Goal: Task Accomplishment & Management: Manage account settings

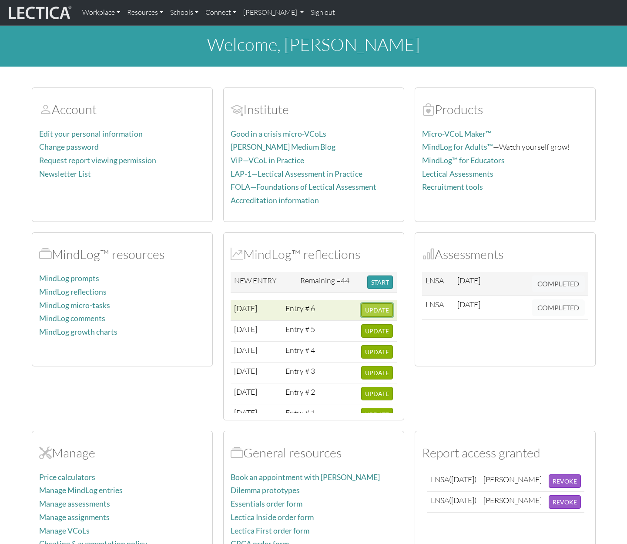
click at [369, 308] on span "UPDATE" at bounding box center [377, 309] width 24 height 7
click at [302, 10] on link "[PERSON_NAME]" at bounding box center [274, 12] width 68 height 18
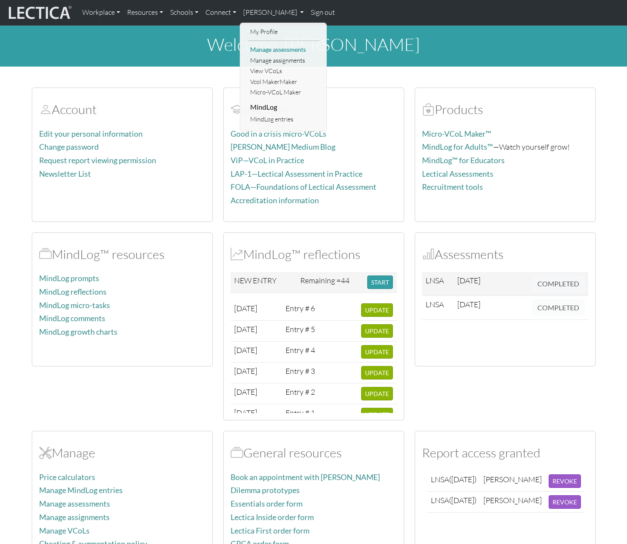
click at [275, 50] on link "Manage assessments" at bounding box center [284, 49] width 72 height 11
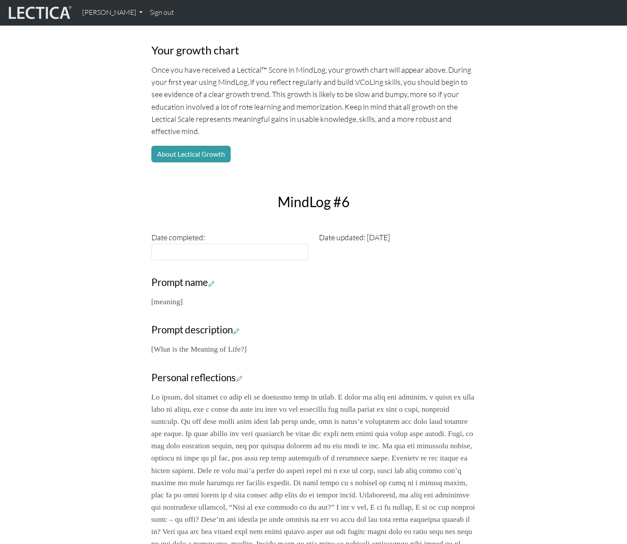
scroll to position [85, 0]
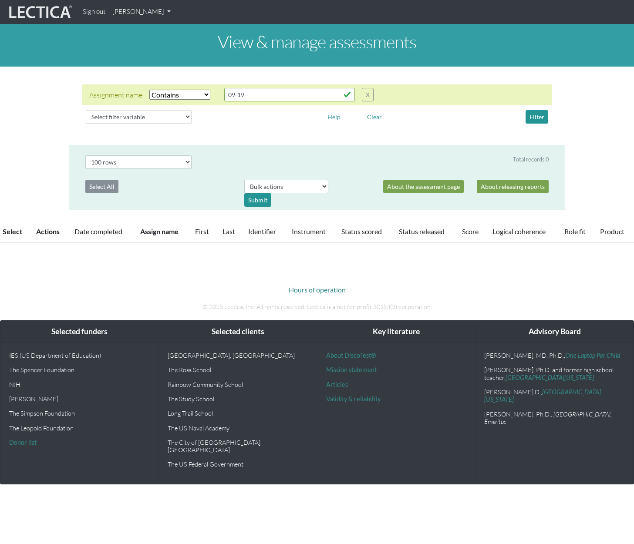
select select "icontains"
select select "100"
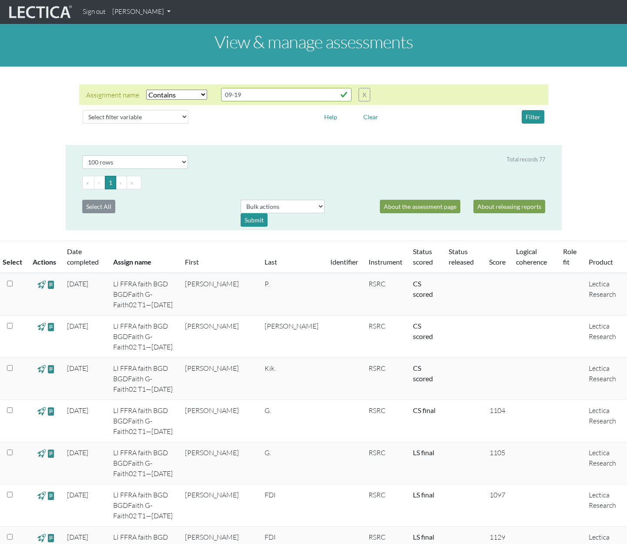
drag, startPoint x: 631, startPoint y: 52, endPoint x: 610, endPoint y: 5, distance: 50.8
